Goal: Navigation & Orientation: Go to known website

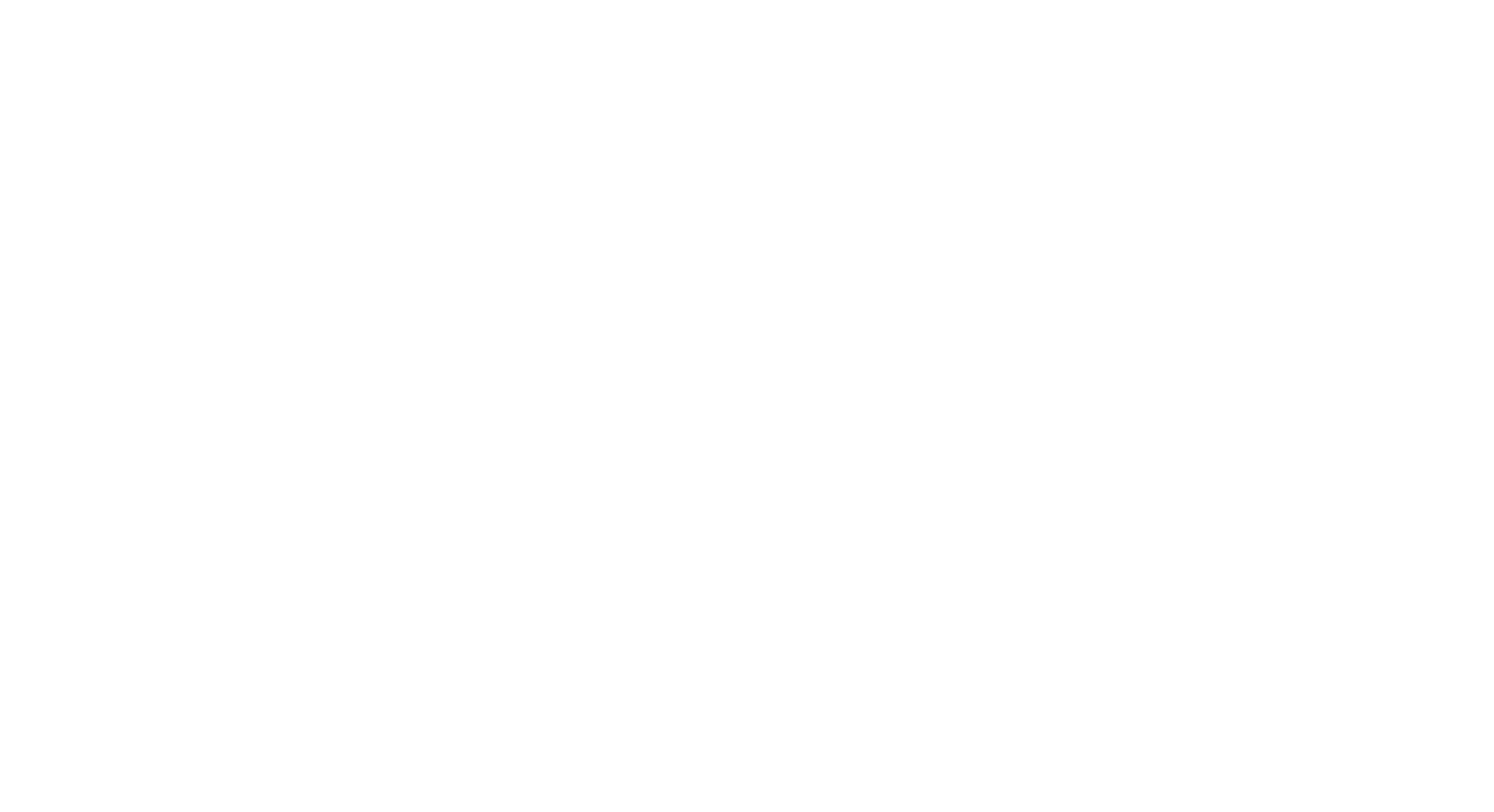
click at [0, 0] on input "text" at bounding box center [0, 0] width 0 height 0
type input "[PERSON_NAME][EMAIL_ADDRESS][DOMAIN_NAME]"
click at [0, 0] on input "Sign In" at bounding box center [0, 0] width 0 height 0
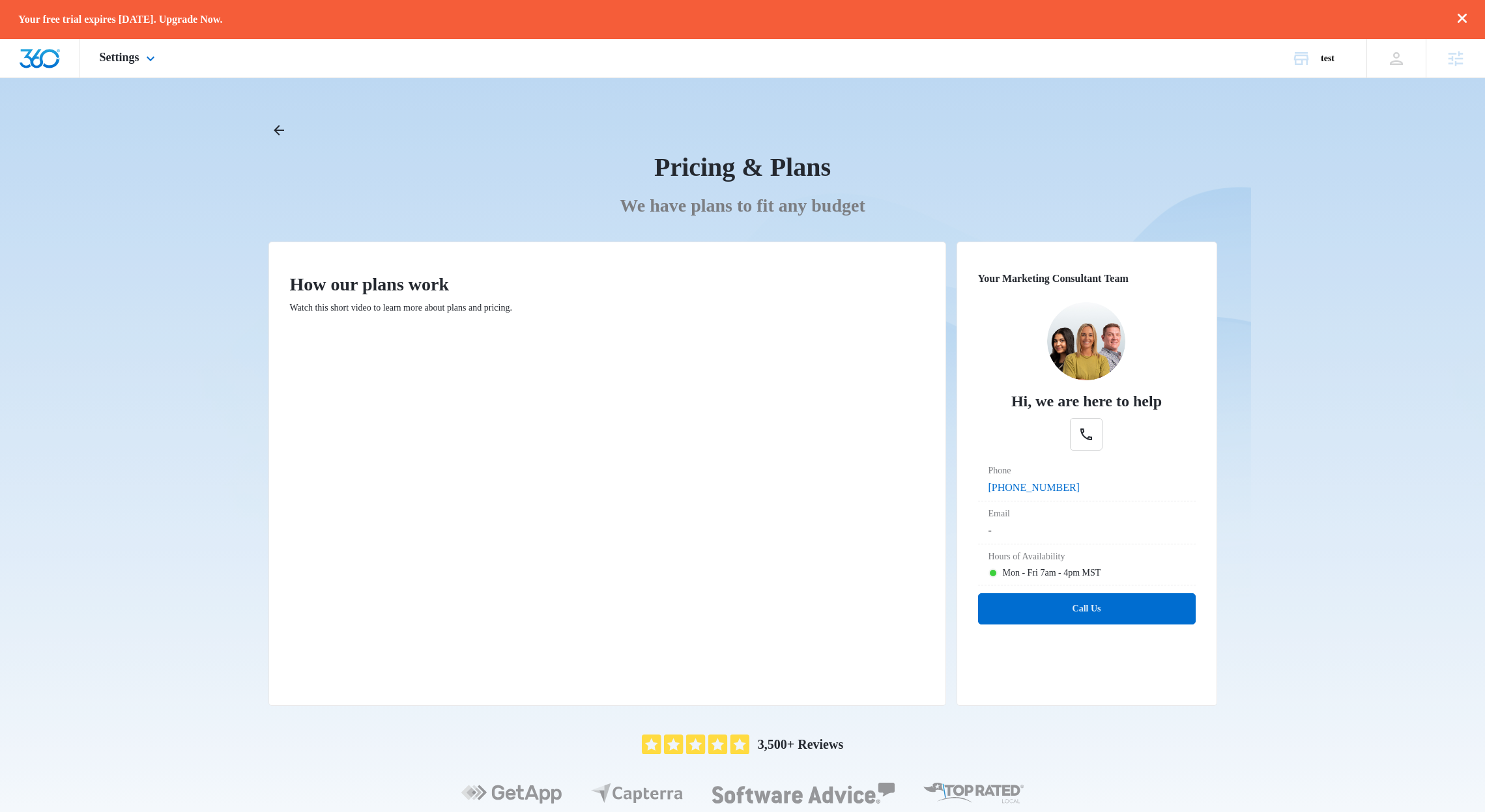
click at [53, 67] on img "Dashboard" at bounding box center [39, 59] width 42 height 20
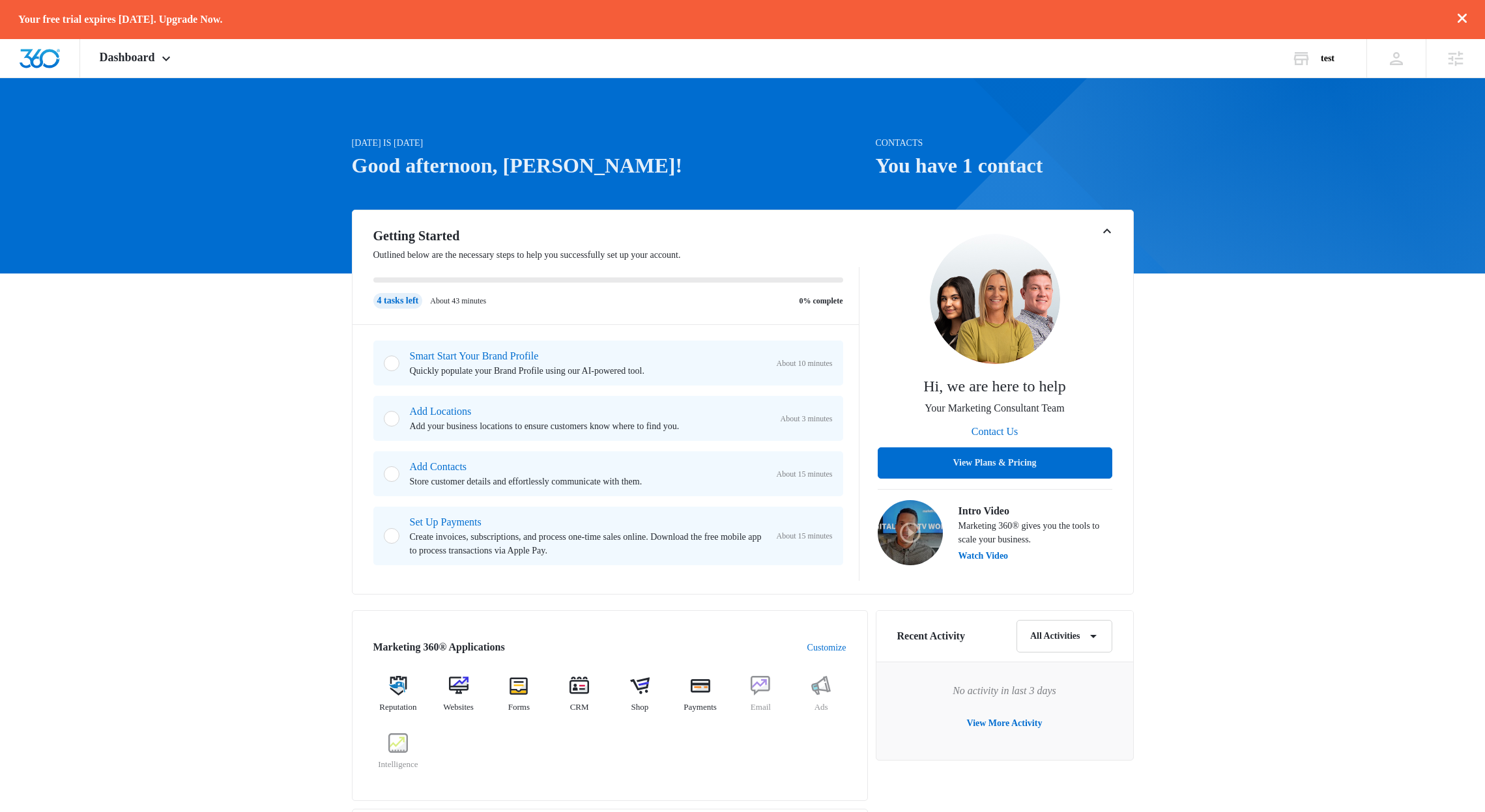
click at [278, 105] on div "[DATE] is [DATE] Good afternoon, Richardds! Contacts You have 1 contact Getting…" at bounding box center [742, 656] width 1485 height 1124
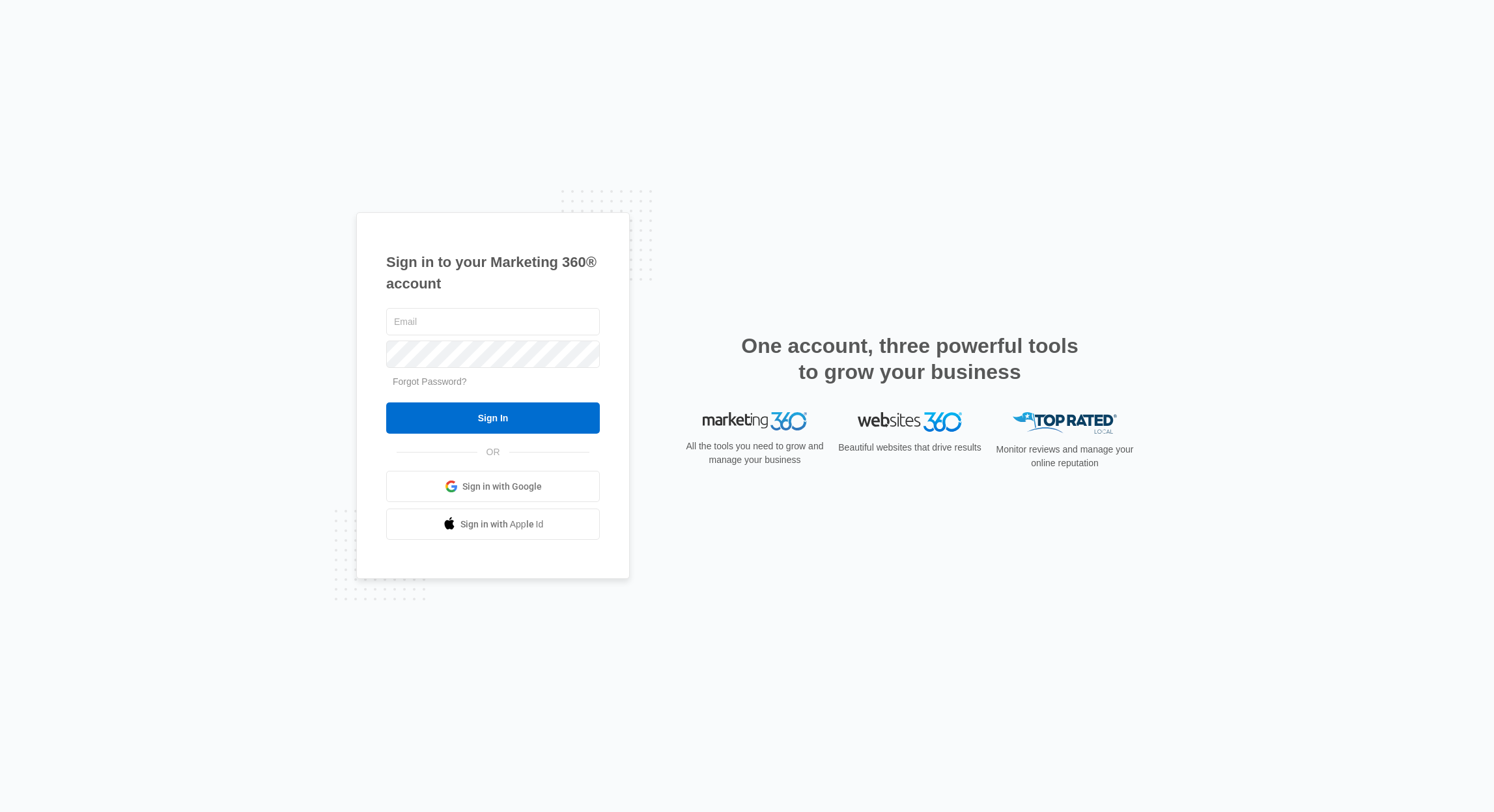
type input "[PERSON_NAME][EMAIL_ADDRESS][DOMAIN_NAME]"
click at [517, 410] on input "Sign In" at bounding box center [493, 418] width 214 height 31
